Goal: Information Seeking & Learning: Learn about a topic

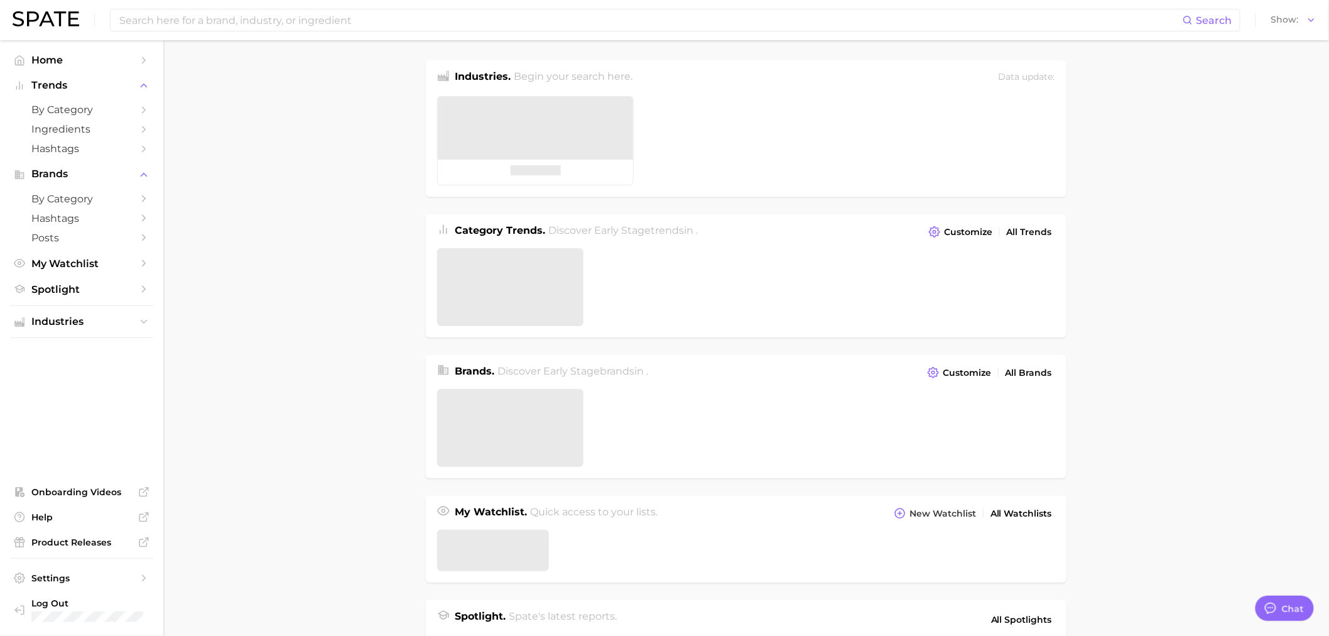
type textarea "x"
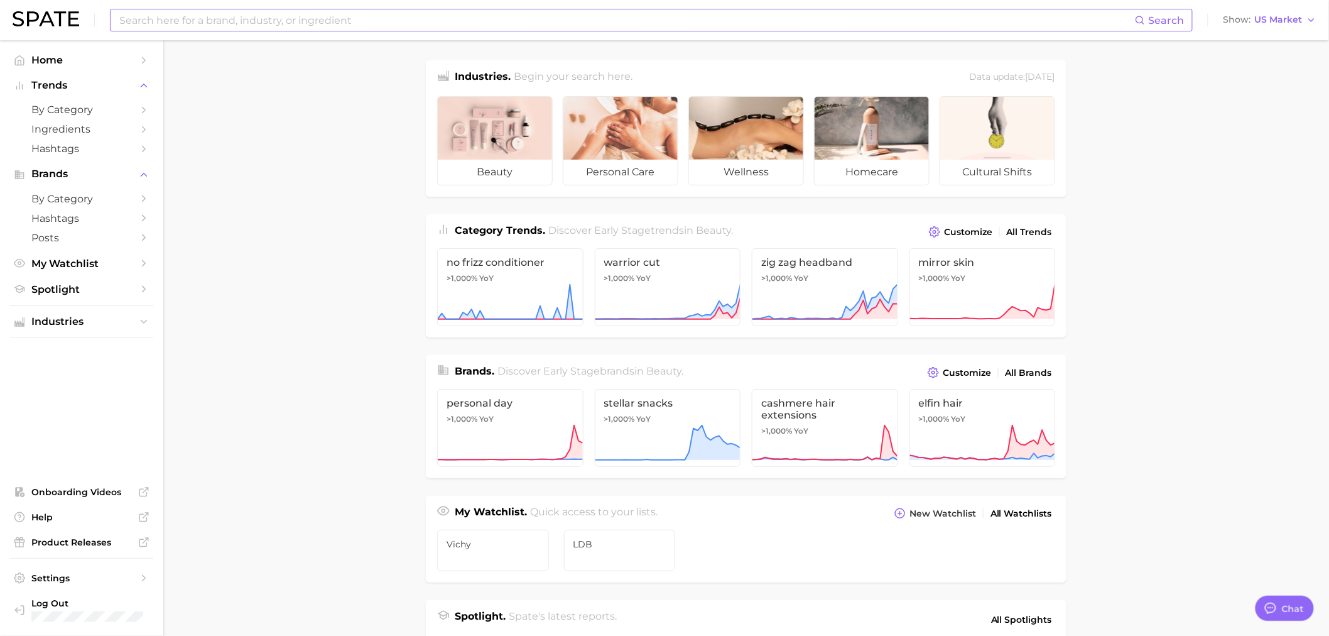
click at [325, 11] on input at bounding box center [626, 19] width 1017 height 21
click at [242, 145] on main "Industries. Begin your search here. Data update: July 27th, 2025 beauty persona…" at bounding box center [746, 530] width 1166 height 981
click at [89, 102] on link "by Category" at bounding box center [81, 109] width 143 height 19
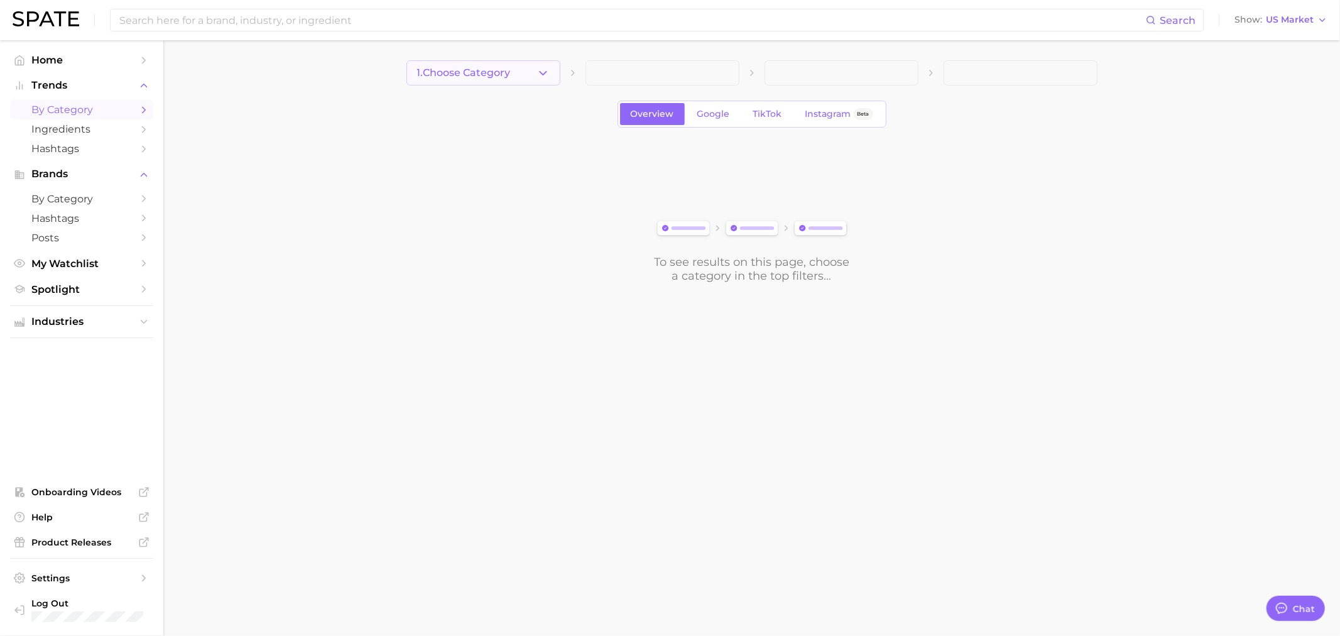
click at [539, 74] on icon "button" at bounding box center [542, 73] width 13 height 13
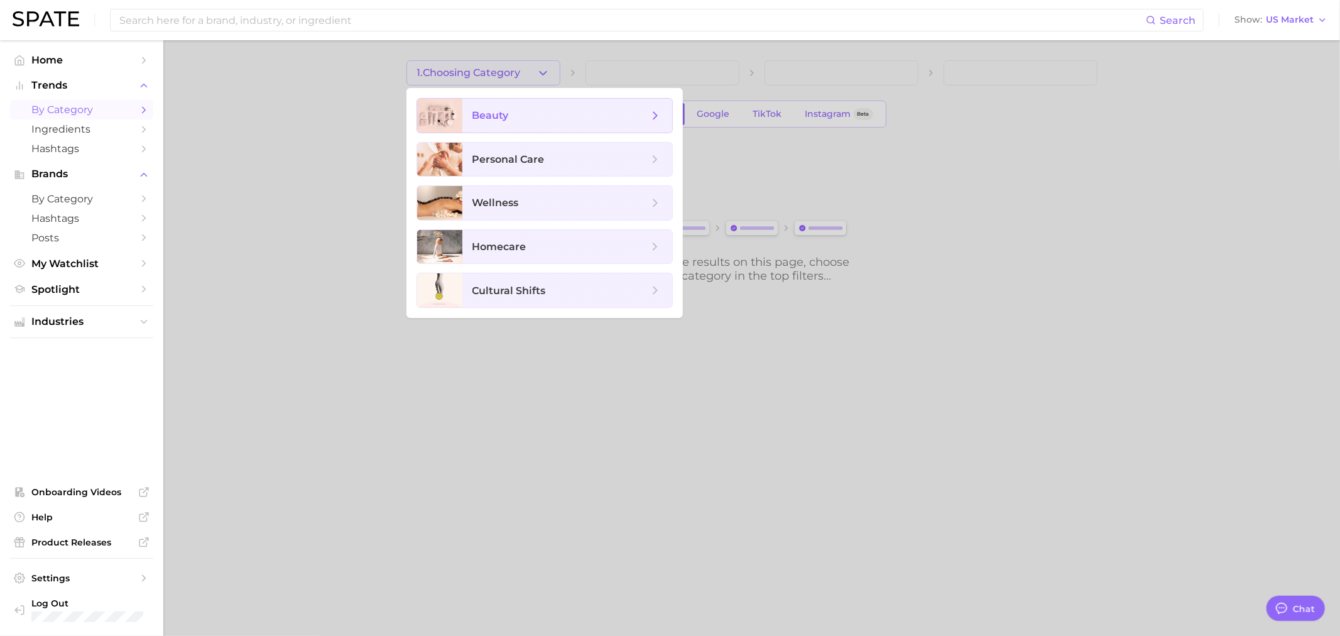
click at [528, 116] on span "beauty" at bounding box center [560, 116] width 176 height 14
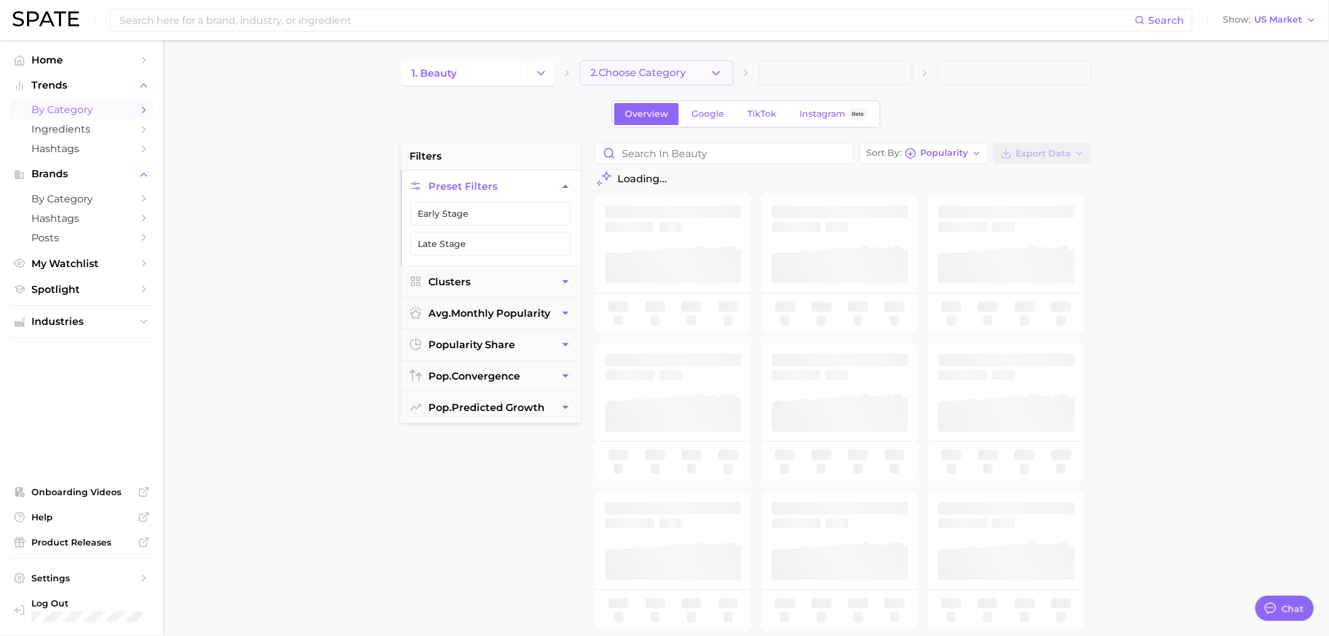
click at [720, 72] on icon "button" at bounding box center [716, 73] width 13 height 13
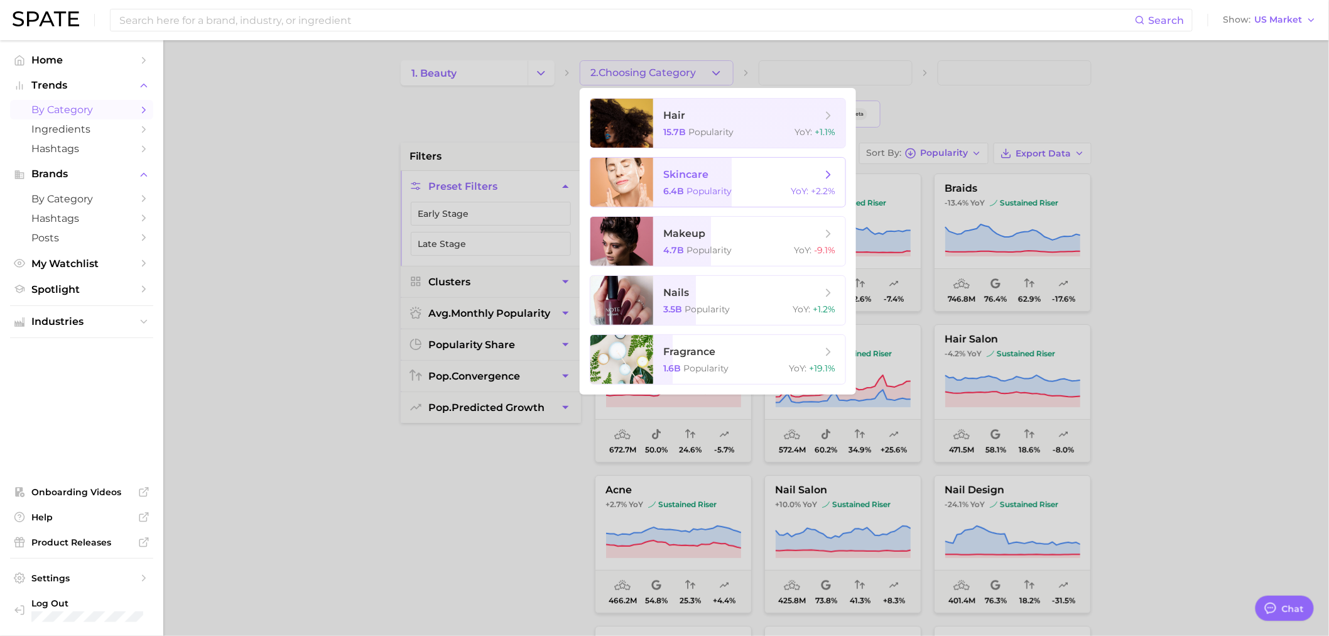
click at [722, 180] on span "skincare" at bounding box center [742, 175] width 158 height 14
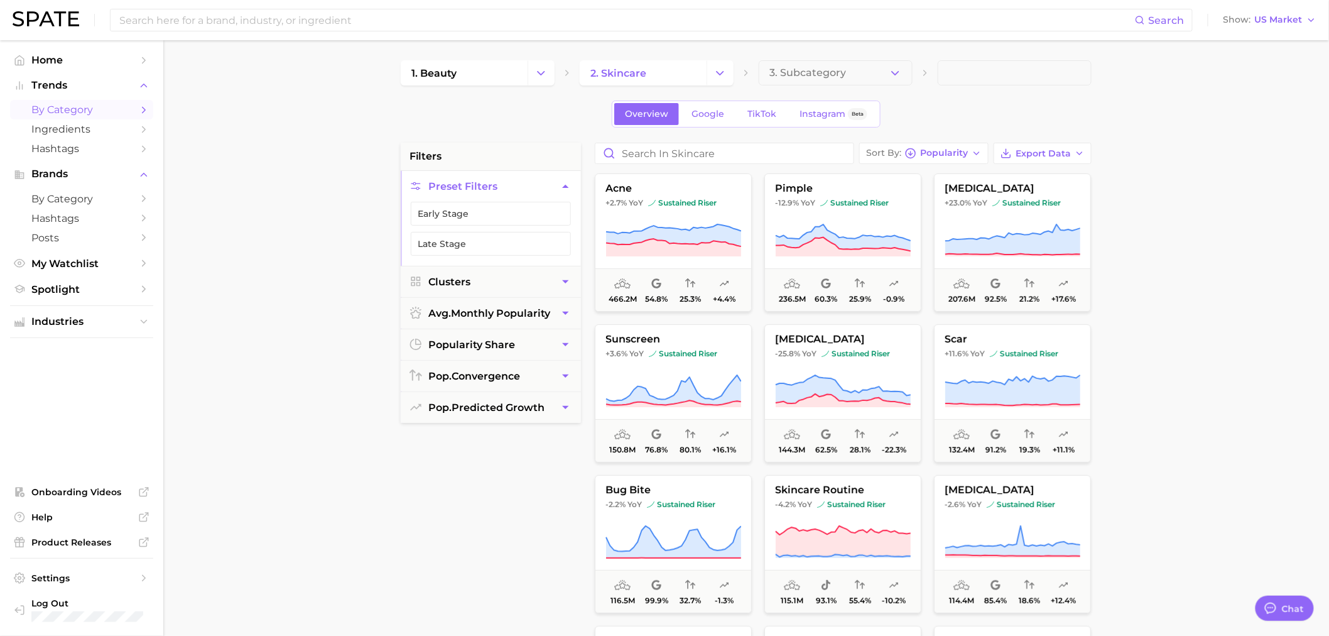
click at [554, 111] on div "Overview Google TikTok Instagram Beta" at bounding box center [746, 114] width 691 height 27
